Goal: Communication & Community: Answer question/provide support

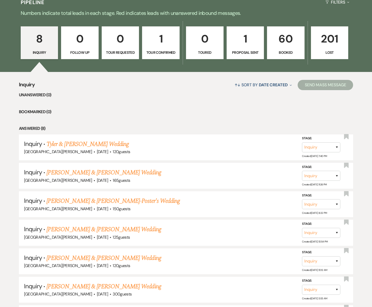
scroll to position [131, 0]
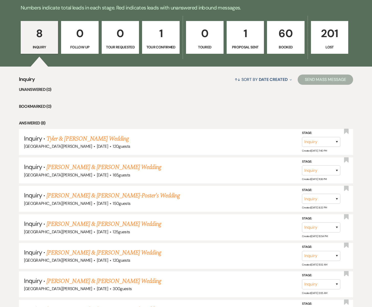
click at [287, 36] on p "60" at bounding box center [286, 33] width 31 height 17
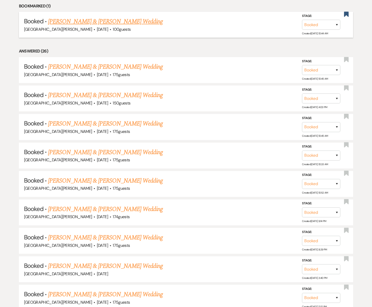
scroll to position [254, 0]
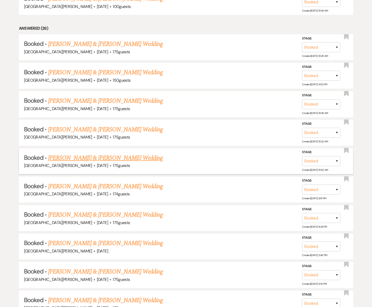
click at [81, 157] on link "[PERSON_NAME] & [PERSON_NAME] Wedding" at bounding box center [105, 157] width 115 height 9
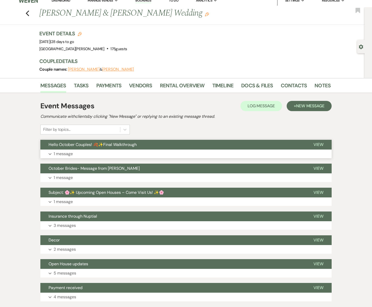
click at [93, 151] on button "Expand 1 message" at bounding box center [186, 153] width 292 height 9
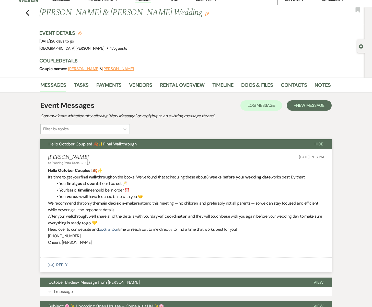
scroll to position [7, 0]
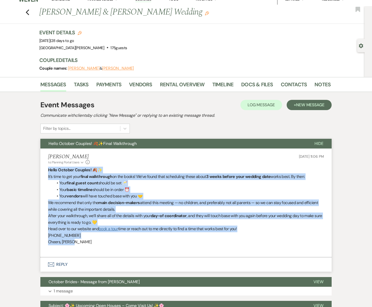
drag, startPoint x: 48, startPoint y: 170, endPoint x: 115, endPoint y: 226, distance: 87.7
click at [125, 242] on li "[PERSON_NAME] to: Planning Portal Users Expand Info [DATE] 11:06 PM Hello Octob…" at bounding box center [186, 202] width 292 height 108
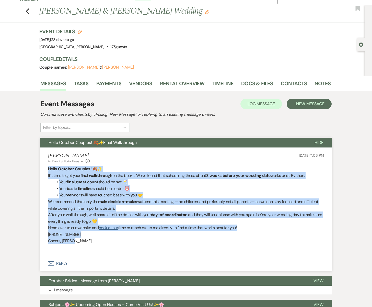
scroll to position [8, 0]
copy div "Hello October Couples! 🍂✨ It’s time to get your final walkthrough on the books!…"
